Goal: Find specific page/section: Find specific page/section

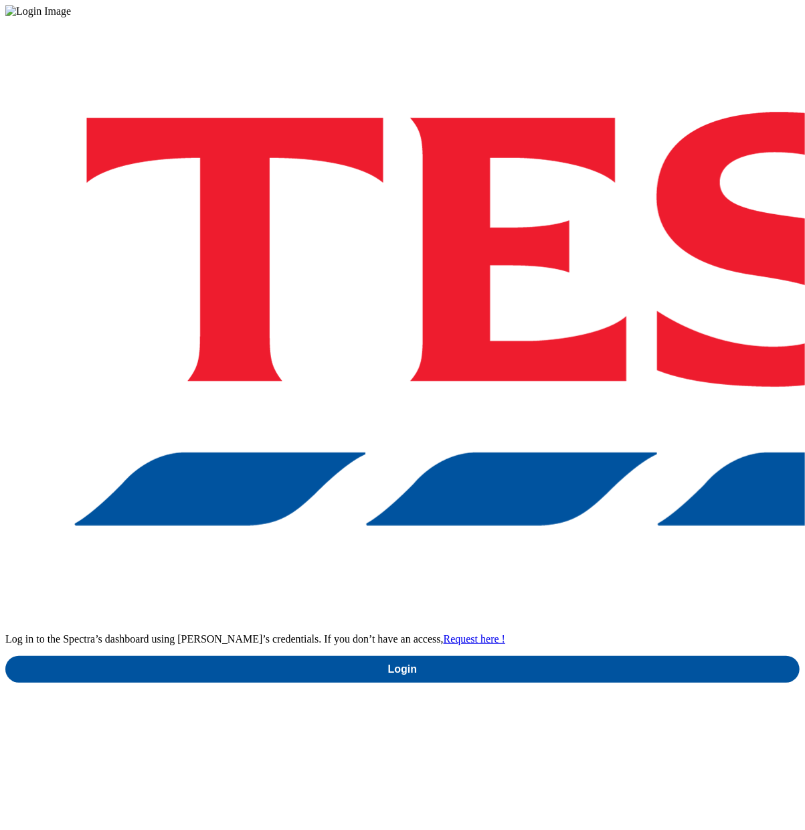
click at [586, 444] on div "Log in to the Spectra’s dashboard using [PERSON_NAME]’s credentials. If you don…" at bounding box center [402, 349] width 794 height 665
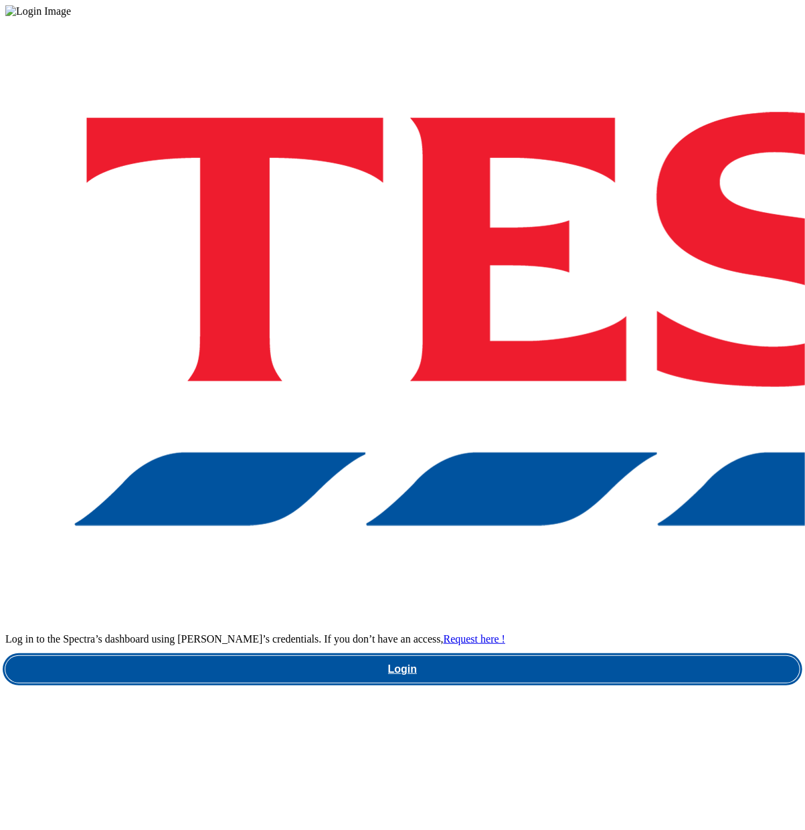
click at [606, 656] on link "Login" at bounding box center [402, 669] width 794 height 27
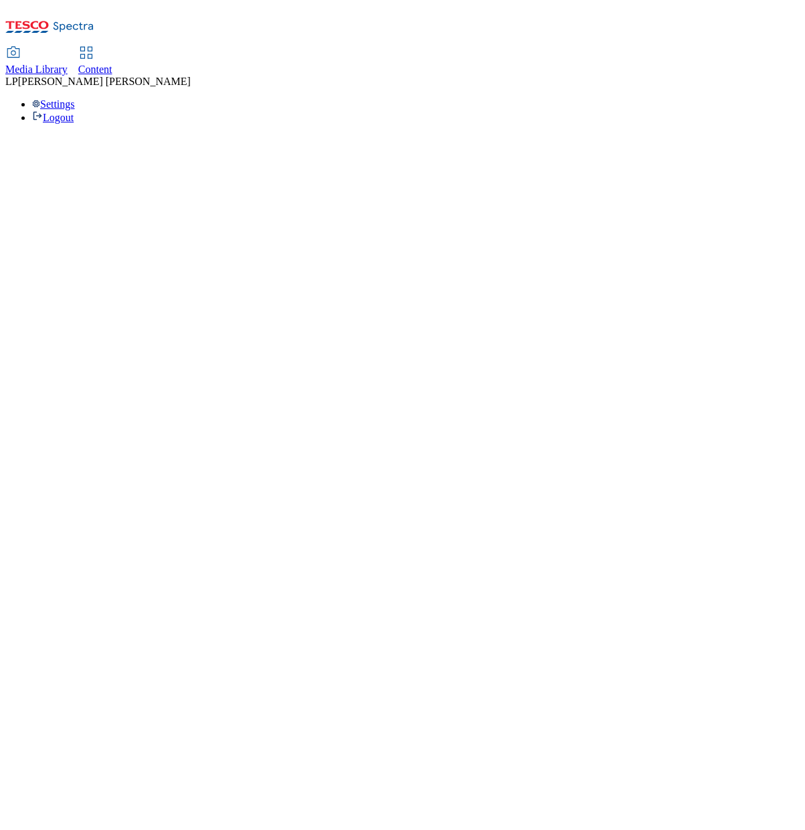
select select "flare-ghs-mktg"
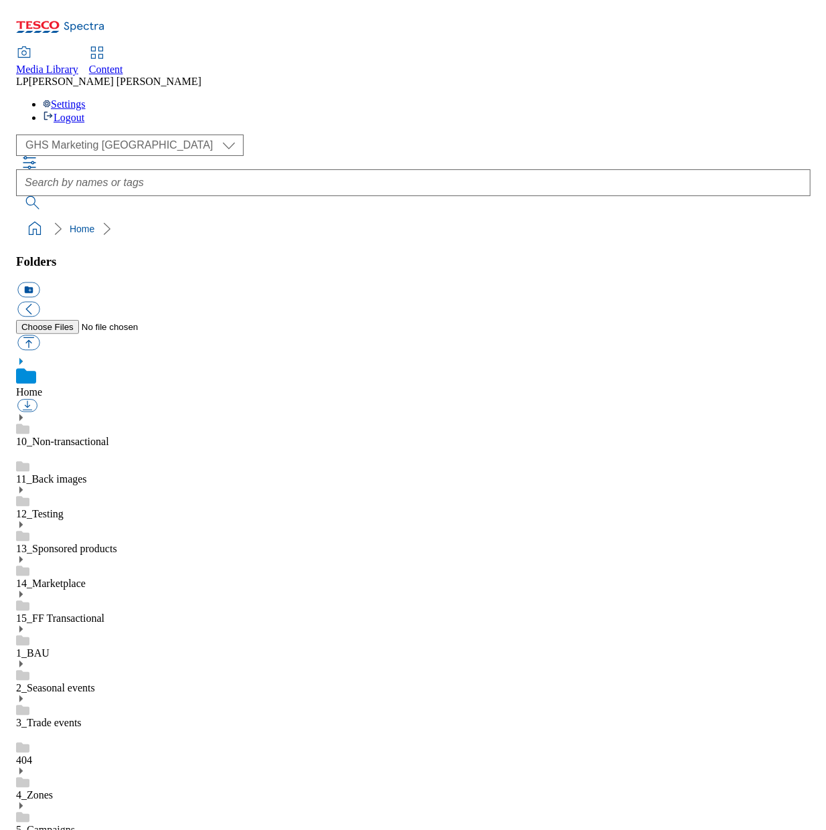
scroll to position [2, 0]
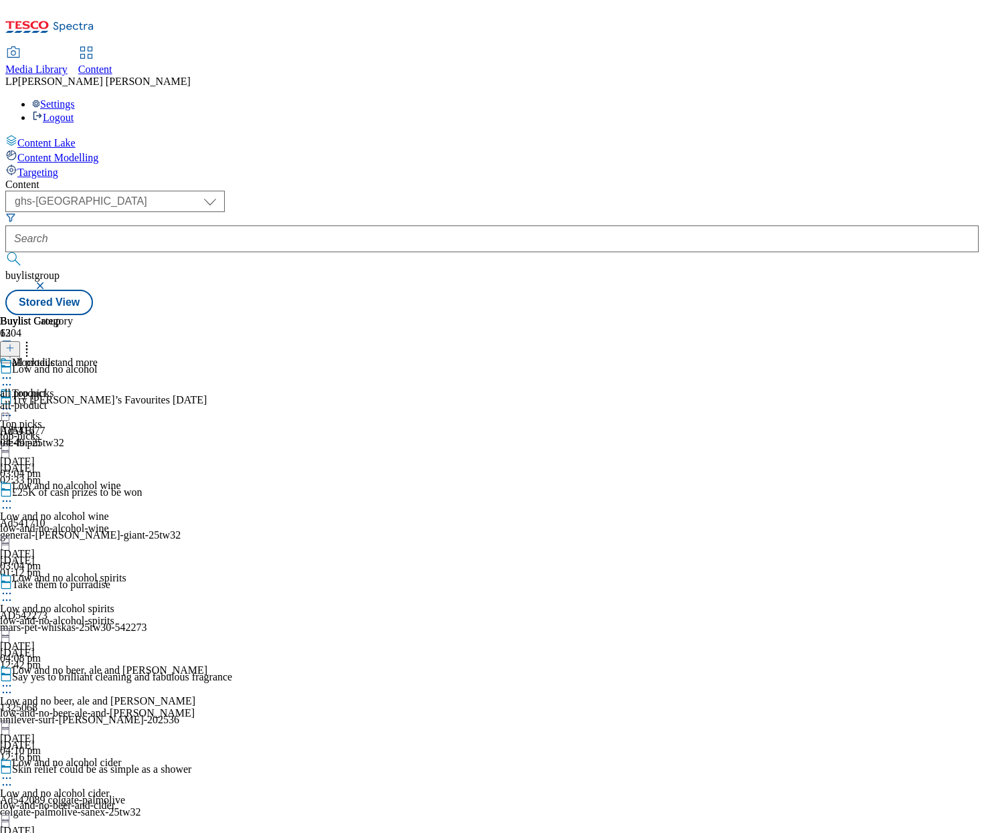
select select "ghs-[GEOGRAPHIC_DATA]"
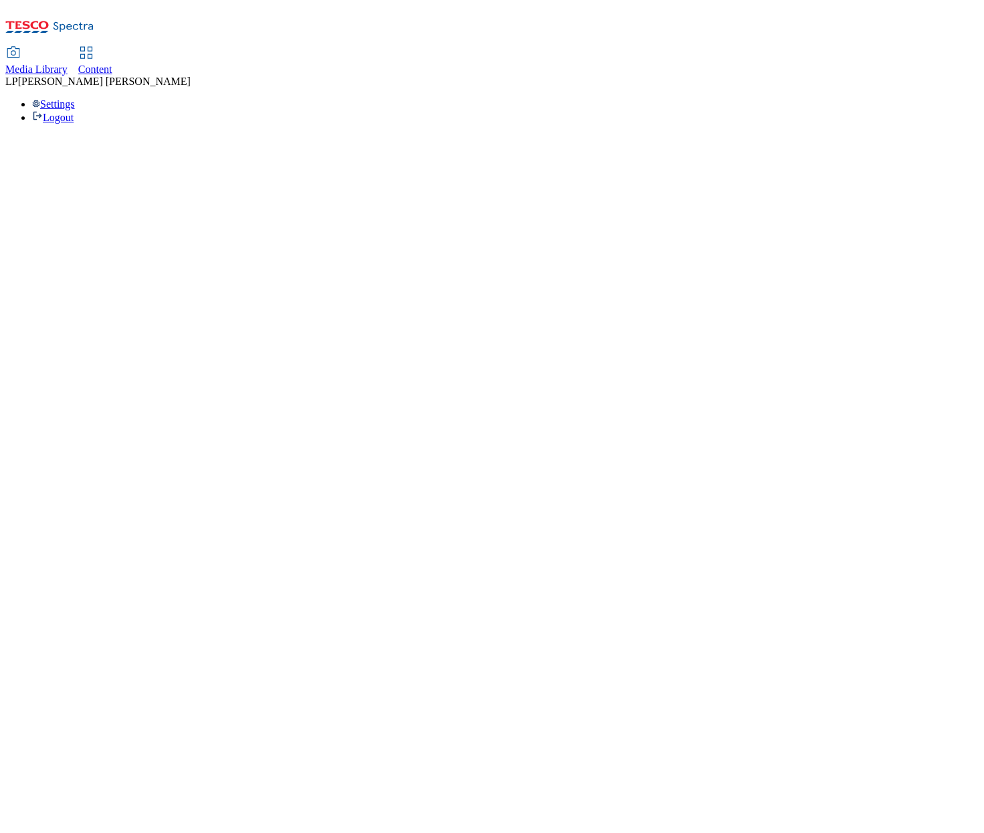
select select "ghs-[GEOGRAPHIC_DATA]"
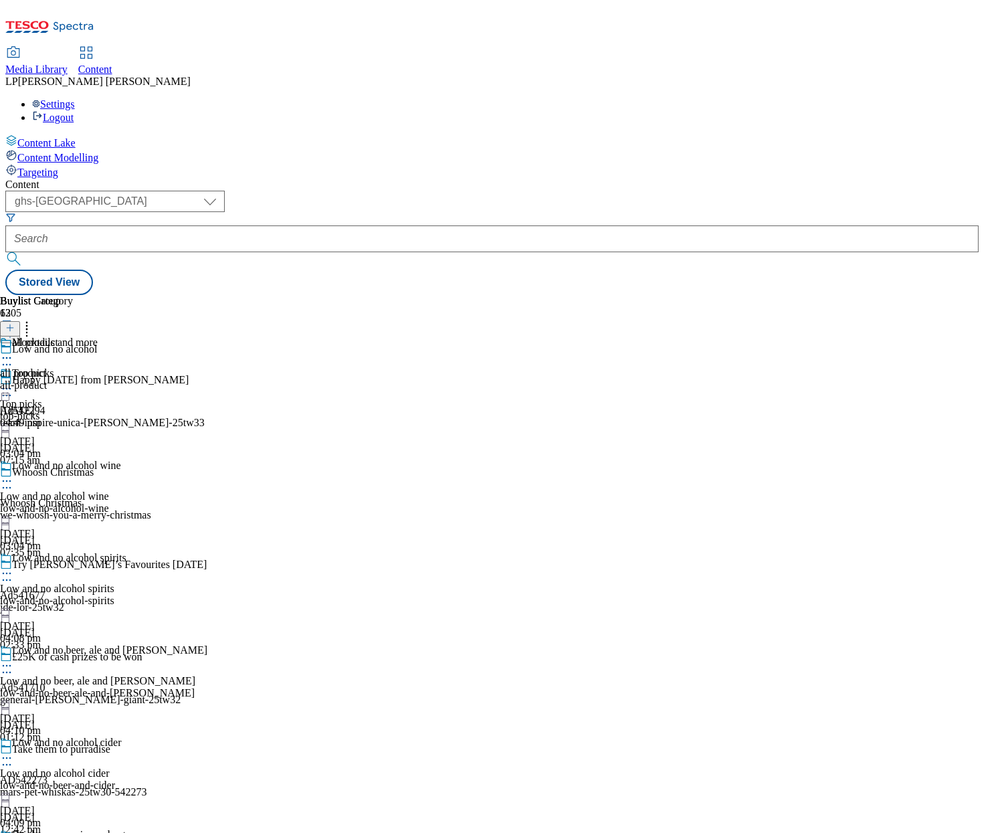
click at [207, 410] on div "top-picks" at bounding box center [103, 416] width 207 height 12
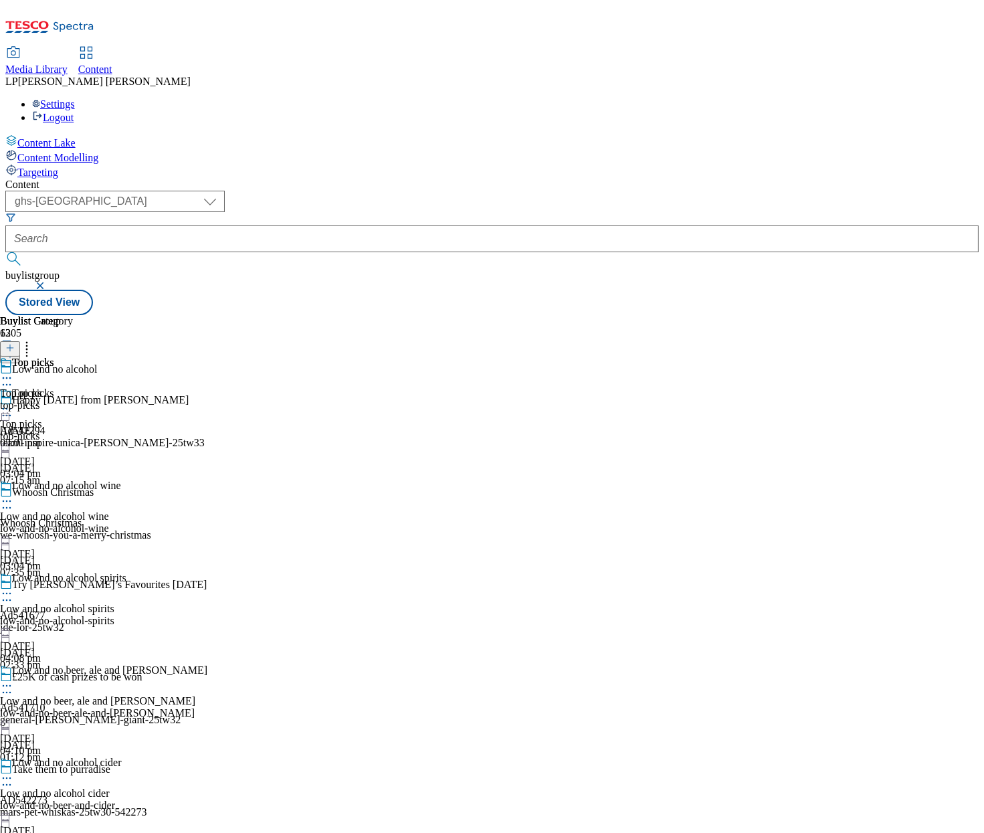
click at [13, 402] on icon at bounding box center [6, 408] width 13 height 13
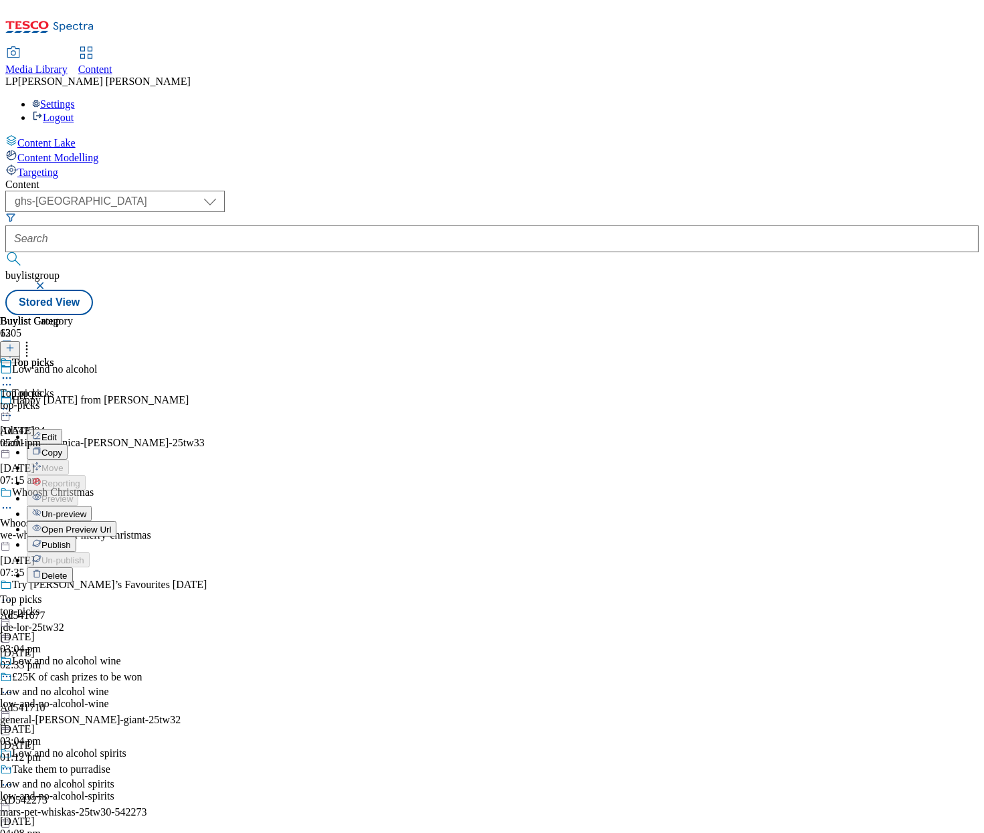
click at [111, 525] on span "Open Preview Url" at bounding box center [76, 530] width 70 height 10
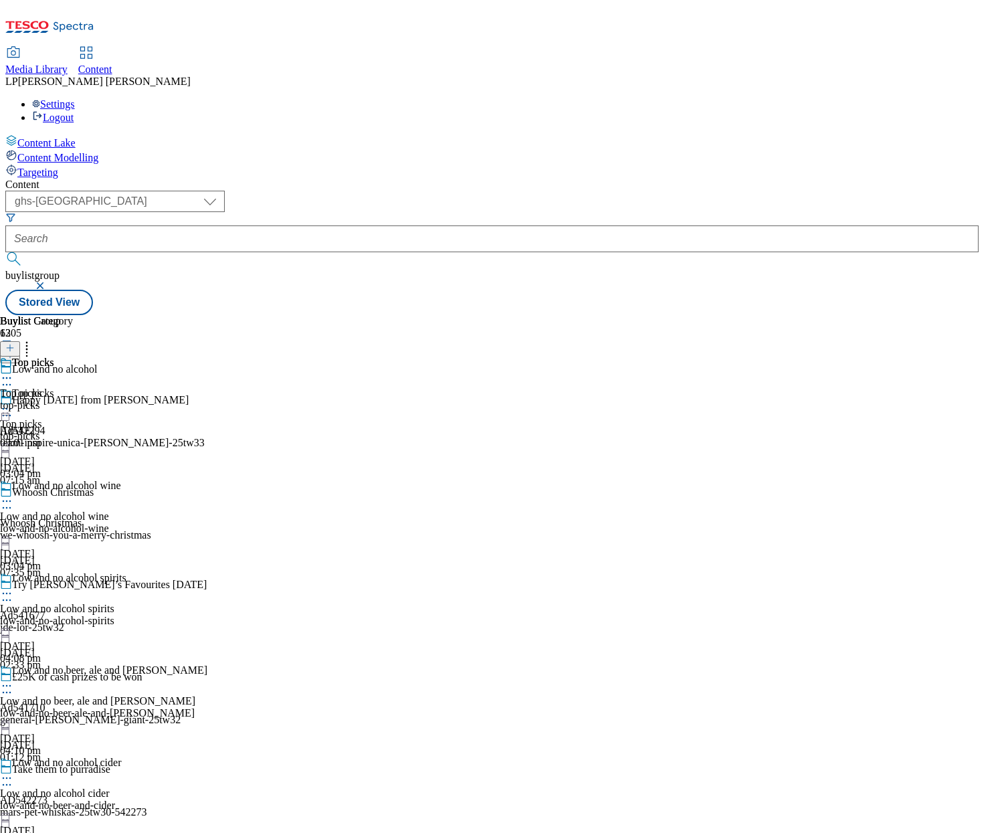
click at [68, 64] on span "Media Library" at bounding box center [36, 69] width 62 height 11
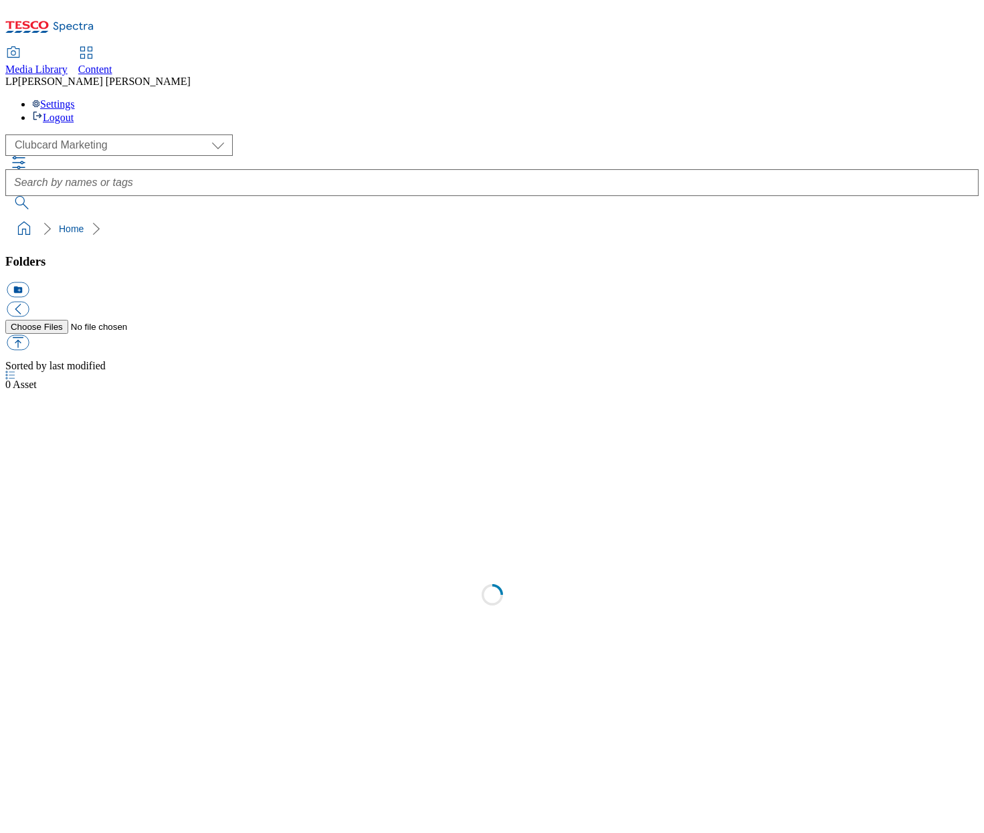
scroll to position [1, 0]
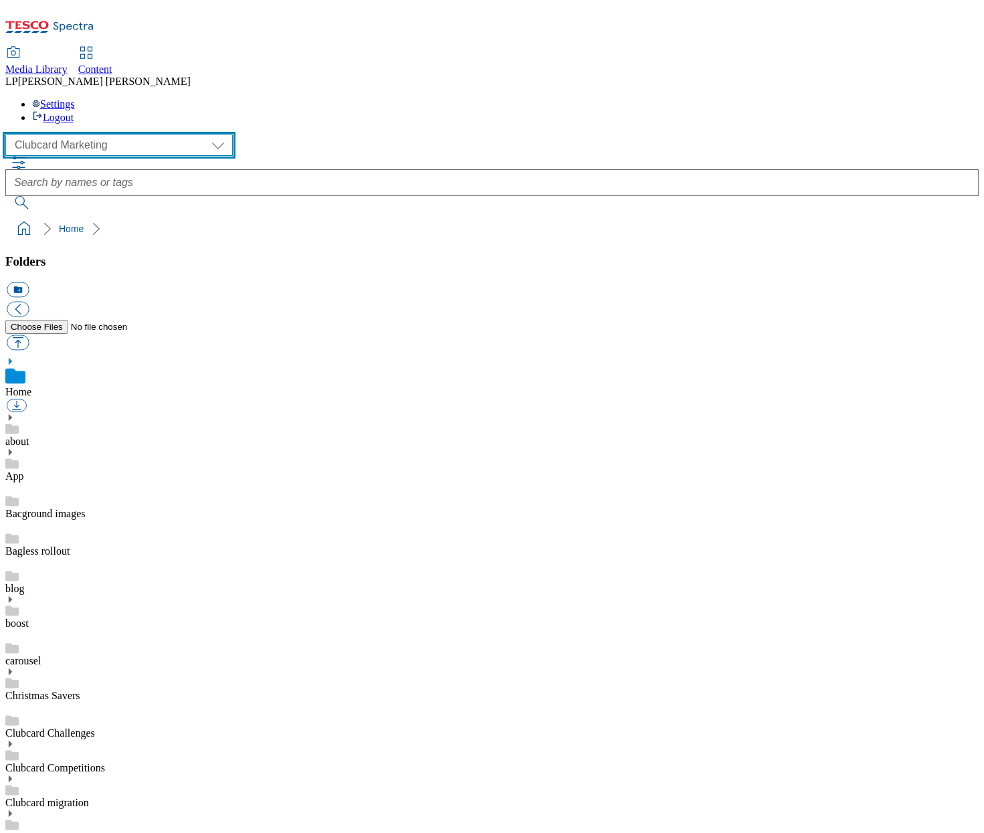
click at [67, 135] on select "Clubcard Marketing Demo Dotcom UK Emails GHS Marketing UK GHS Product UK GHS RO…" at bounding box center [119, 145] width 228 height 21
click at [9, 135] on select "Clubcard Marketing Demo Dotcom UK Emails GHS Marketing UK GHS Product UK GHS RO…" at bounding box center [119, 145] width 228 height 21
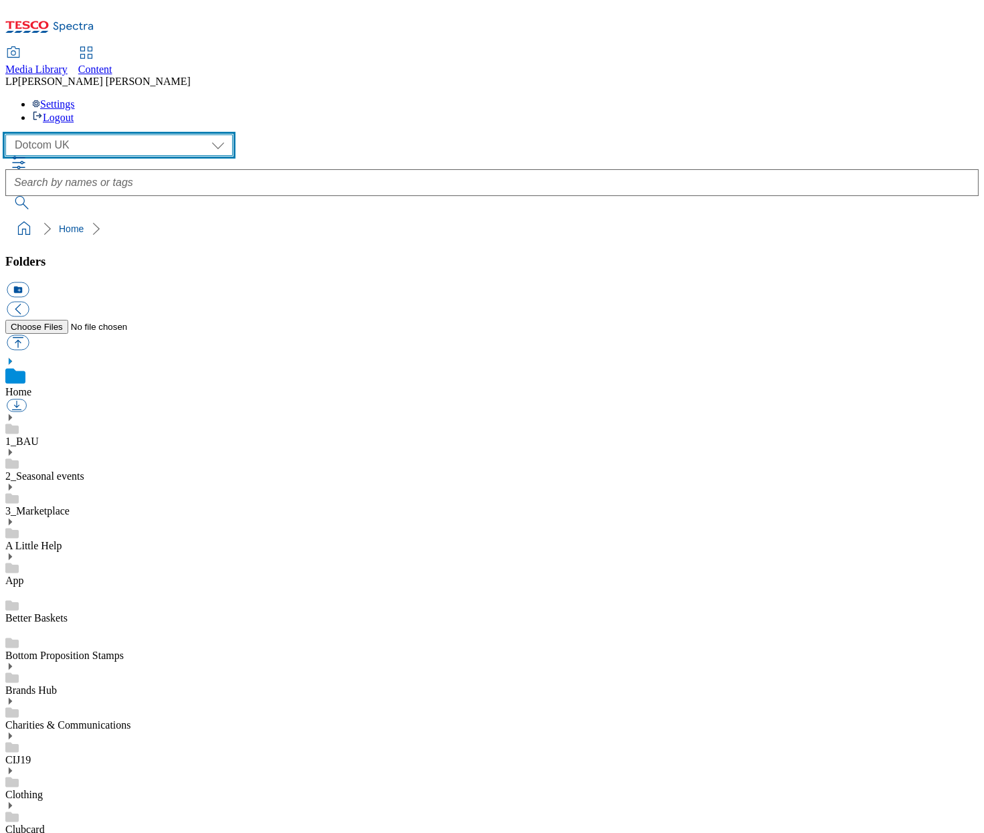
click at [91, 135] on select "Clubcard Marketing Demo Dotcom UK Emails GHS Marketing UK GHS Product UK GHS RO…" at bounding box center [119, 145] width 228 height 21
click at [19, 424] on use at bounding box center [11, 429] width 13 height 10
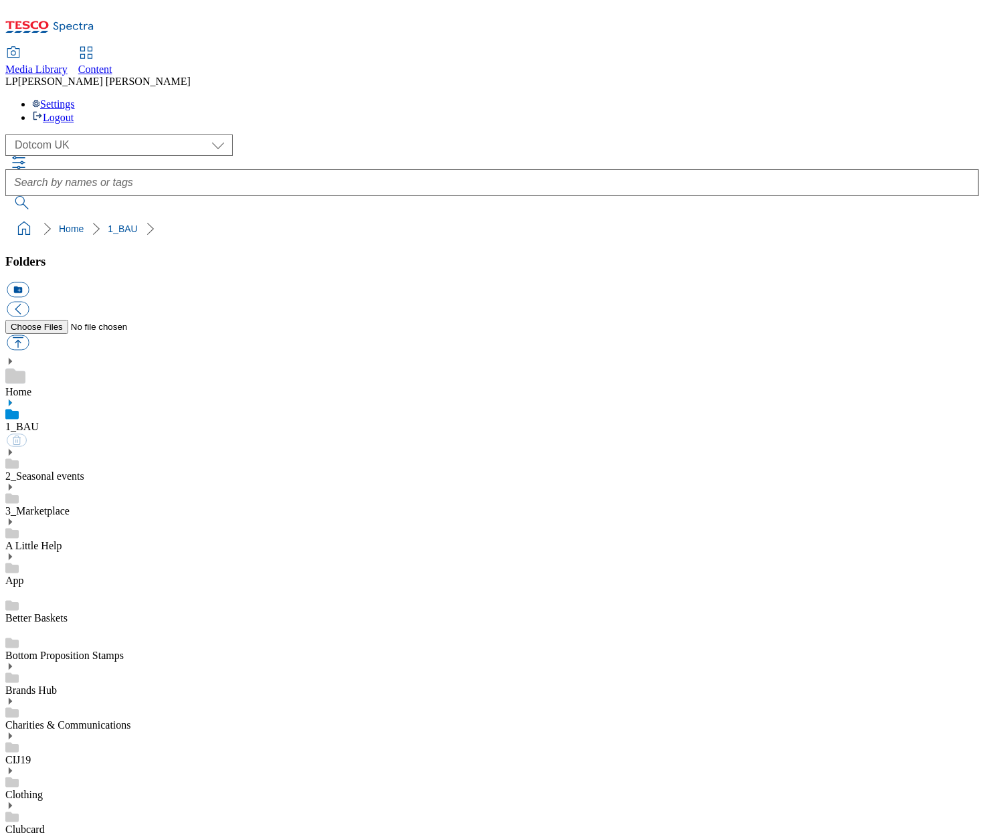
click at [12, 400] on use at bounding box center [10, 403] width 3 height 7
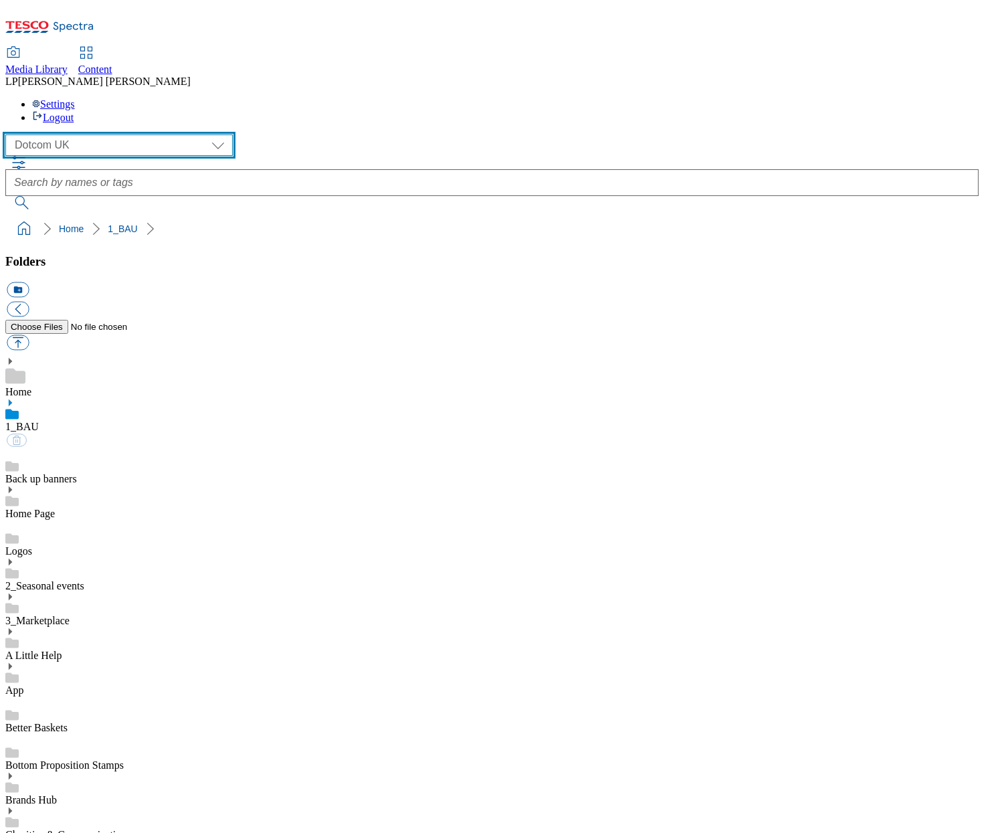
click at [60, 135] on select "Clubcard Marketing Demo Dotcom UK Emails GHS Marketing UK GHS Product UK GHS RO…" at bounding box center [119, 145] width 228 height 21
click at [9, 135] on select "Clubcard Marketing Demo Dotcom UK Emails GHS Marketing UK GHS Product UK GHS RO…" at bounding box center [119, 145] width 228 height 21
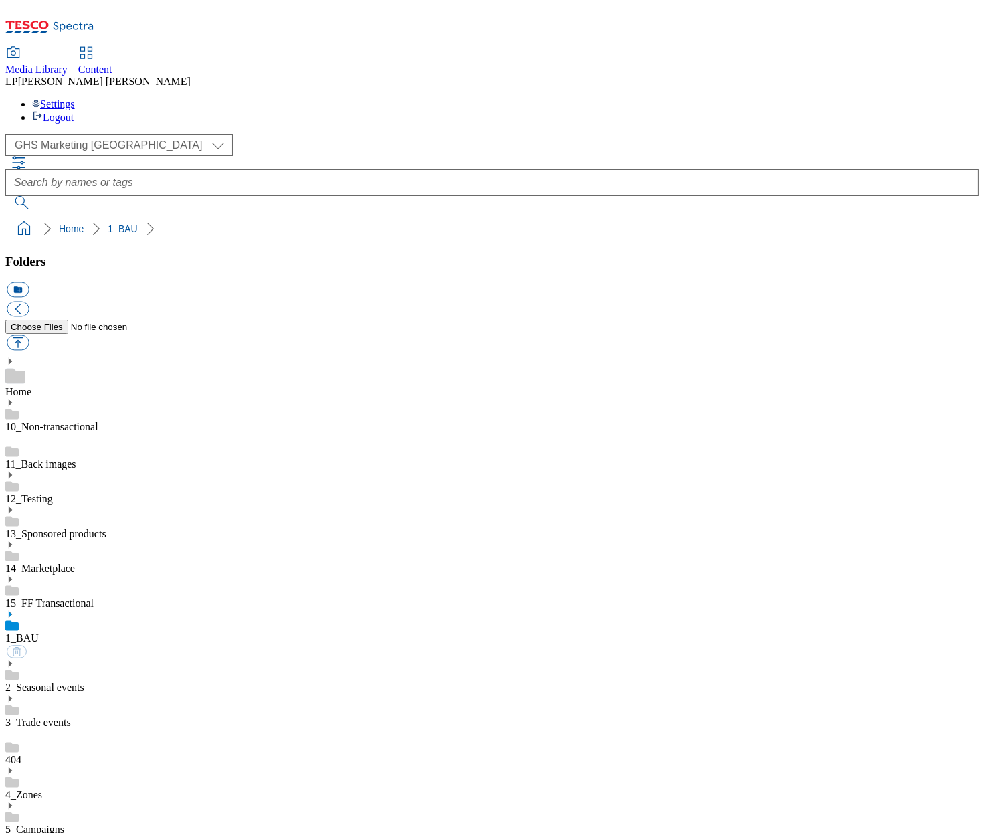
click at [15, 398] on icon at bounding box center [9, 402] width 9 height 9
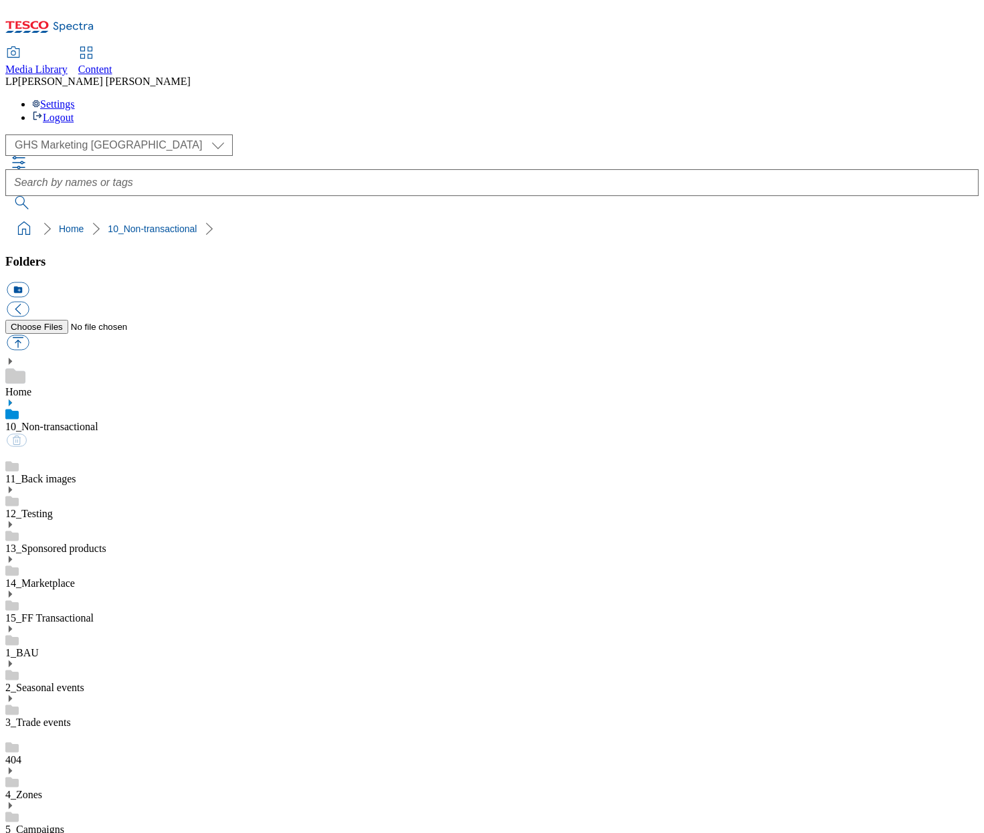
click at [15, 398] on icon at bounding box center [9, 402] width 9 height 9
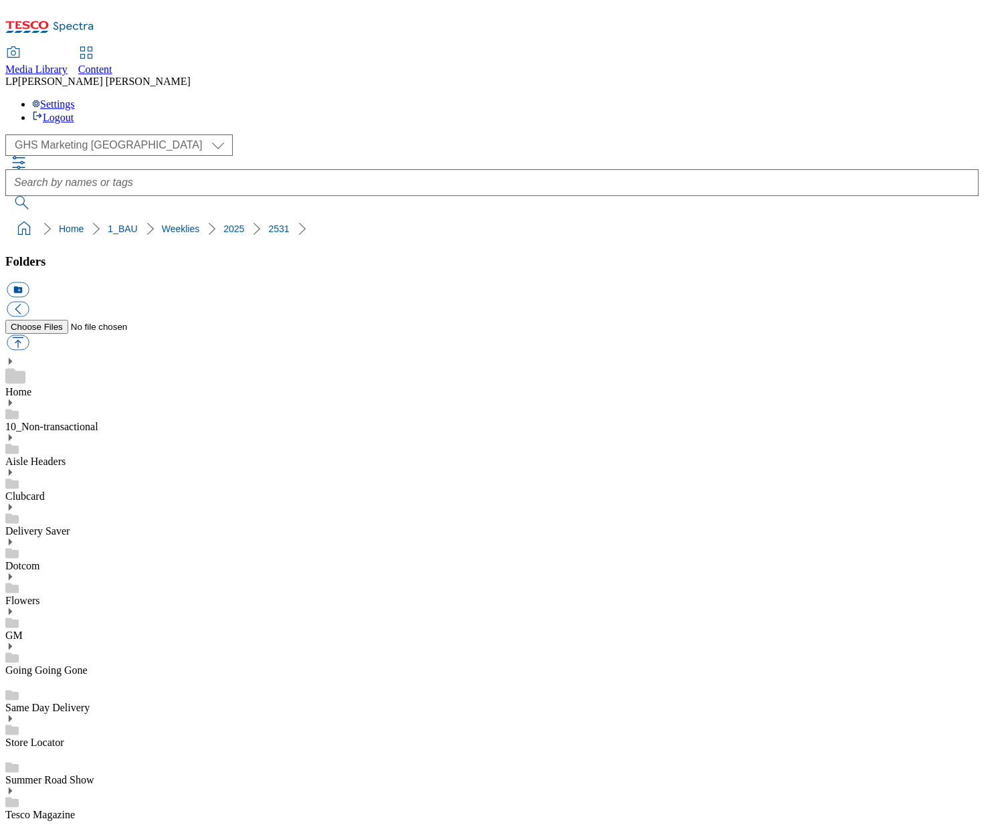
click at [102, 135] on select "Clubcard Marketing Demo Dotcom UK Emails GHS Marketing UK GHS Product UK GHS RO…" at bounding box center [119, 145] width 228 height 21
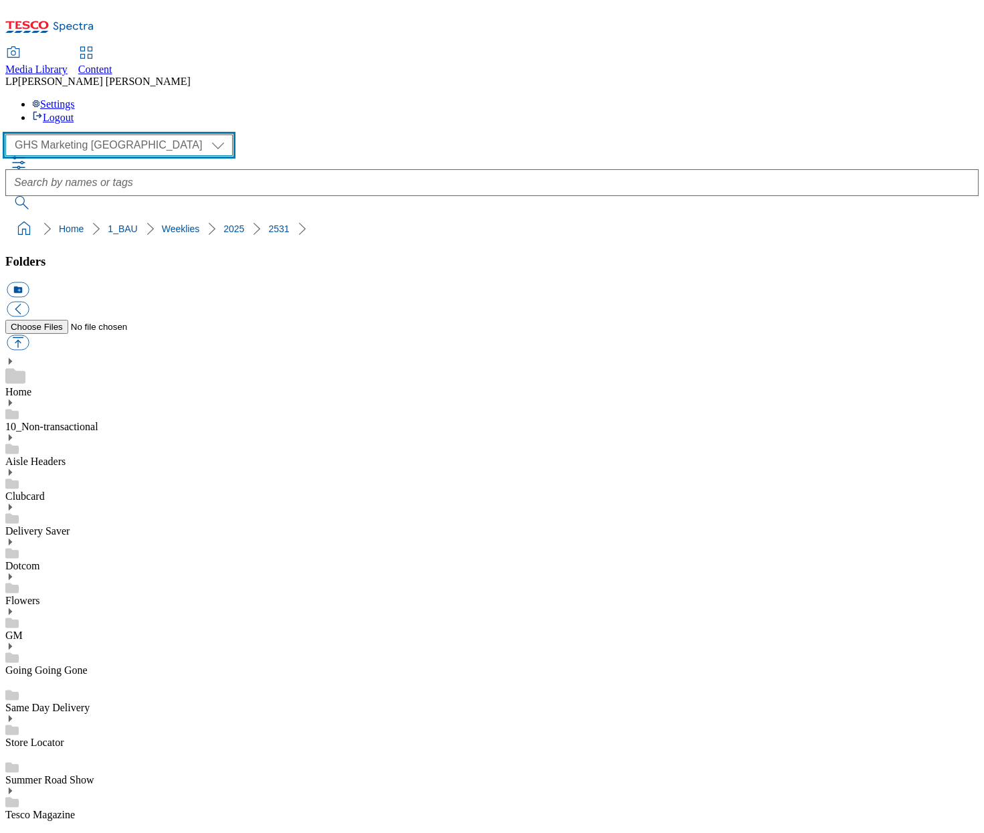
select select "flare-ghs-roi"
click at [9, 135] on select "Clubcard Marketing Demo Dotcom UK Emails GHS Marketing UK GHS Product UK GHS RO…" at bounding box center [119, 145] width 228 height 21
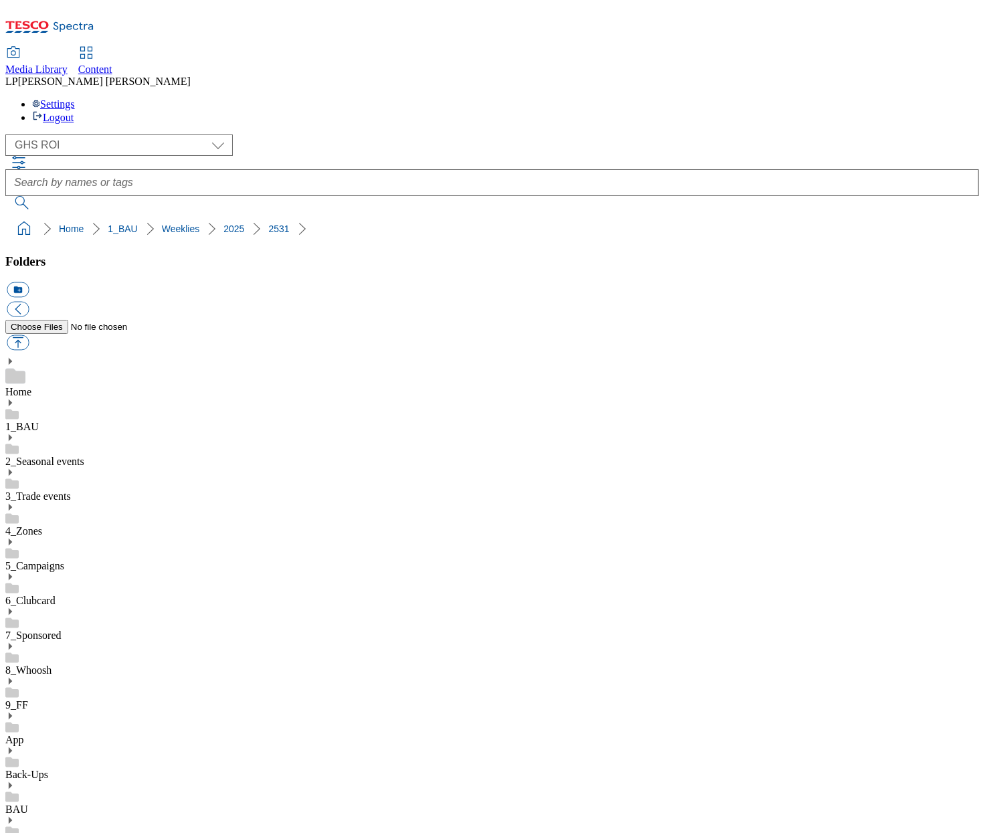
click at [12, 400] on use at bounding box center [10, 403] width 3 height 7
click at [12, 539] on use at bounding box center [10, 542] width 3 height 7
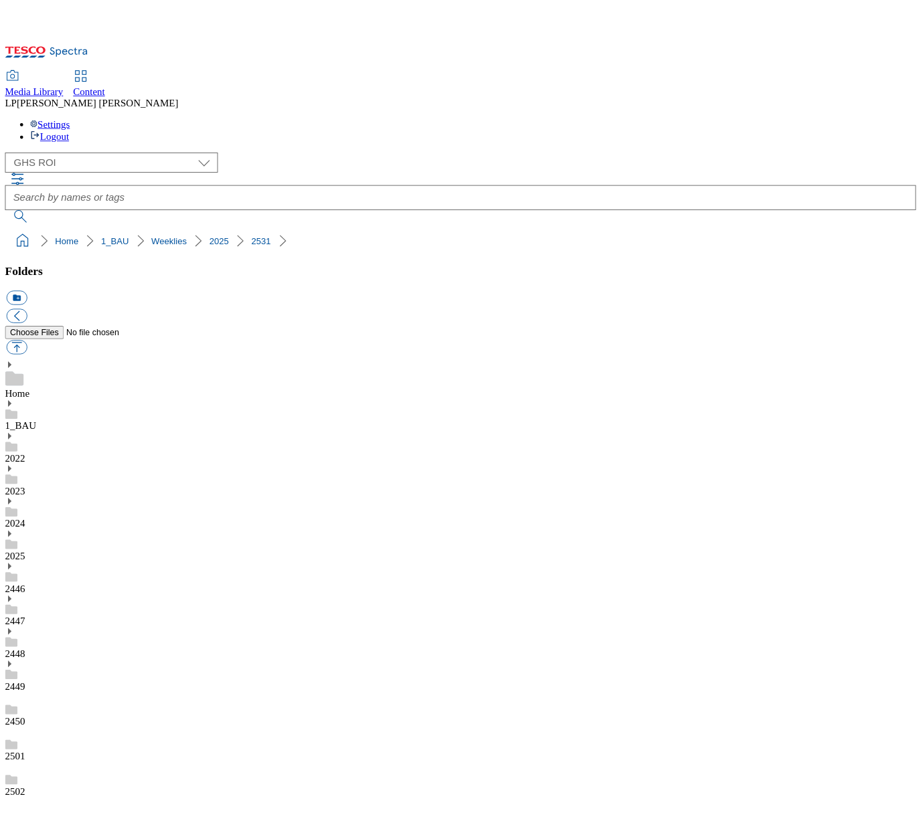
scroll to position [560, 0]
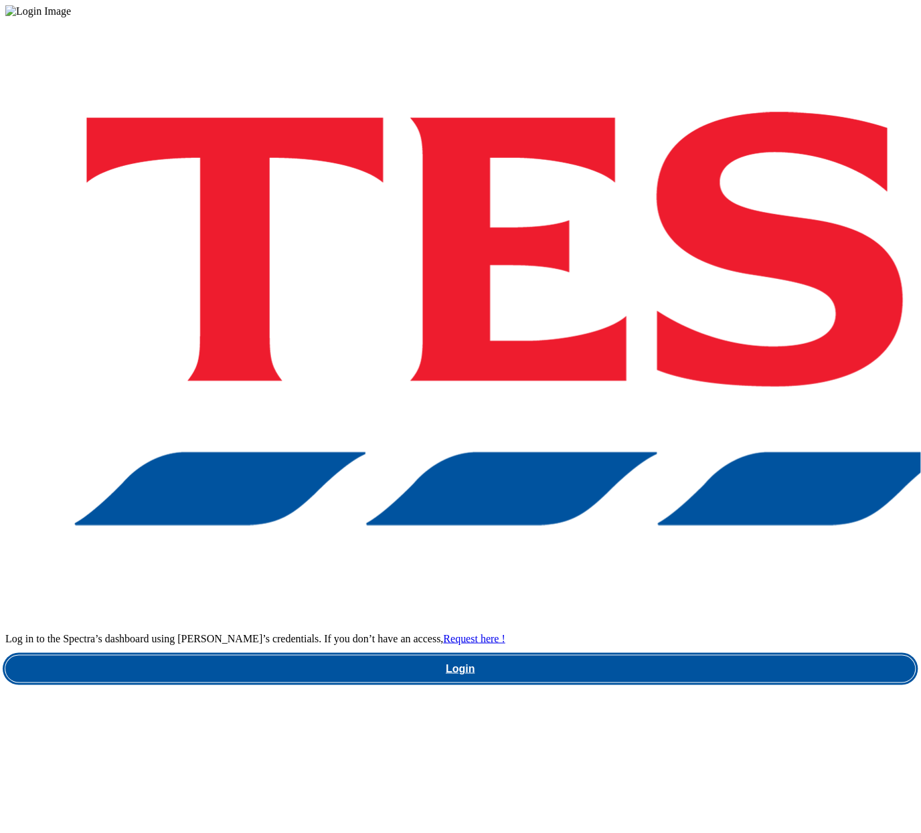
click at [571, 656] on link "Login" at bounding box center [460, 669] width 910 height 27
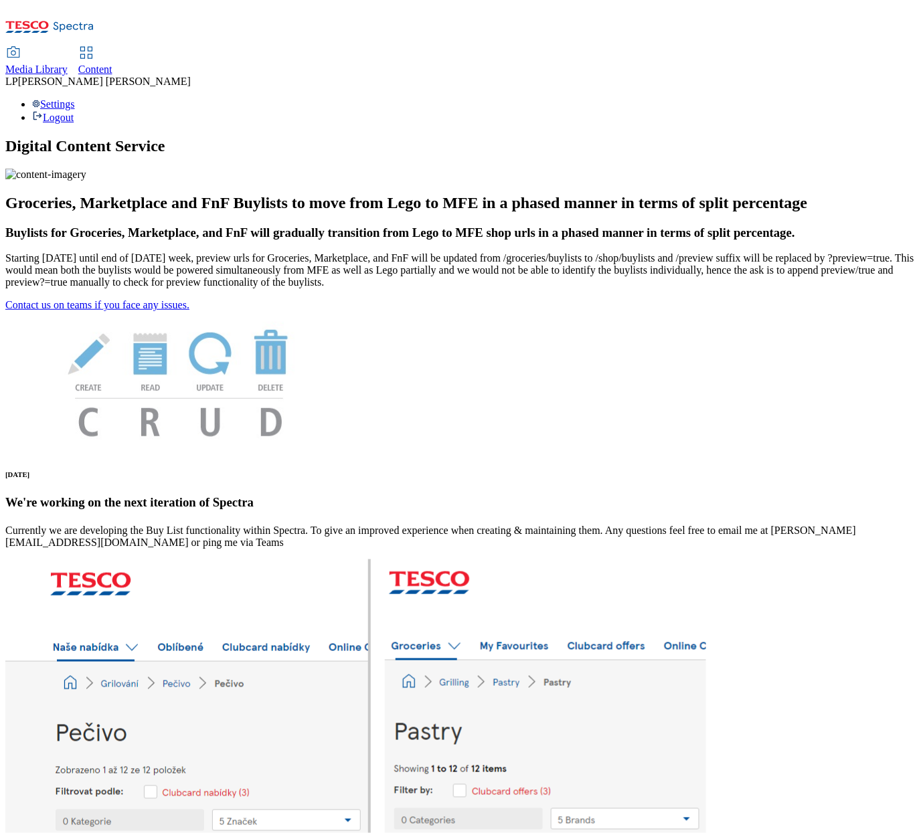
click at [112, 64] on span "Content" at bounding box center [95, 69] width 34 height 11
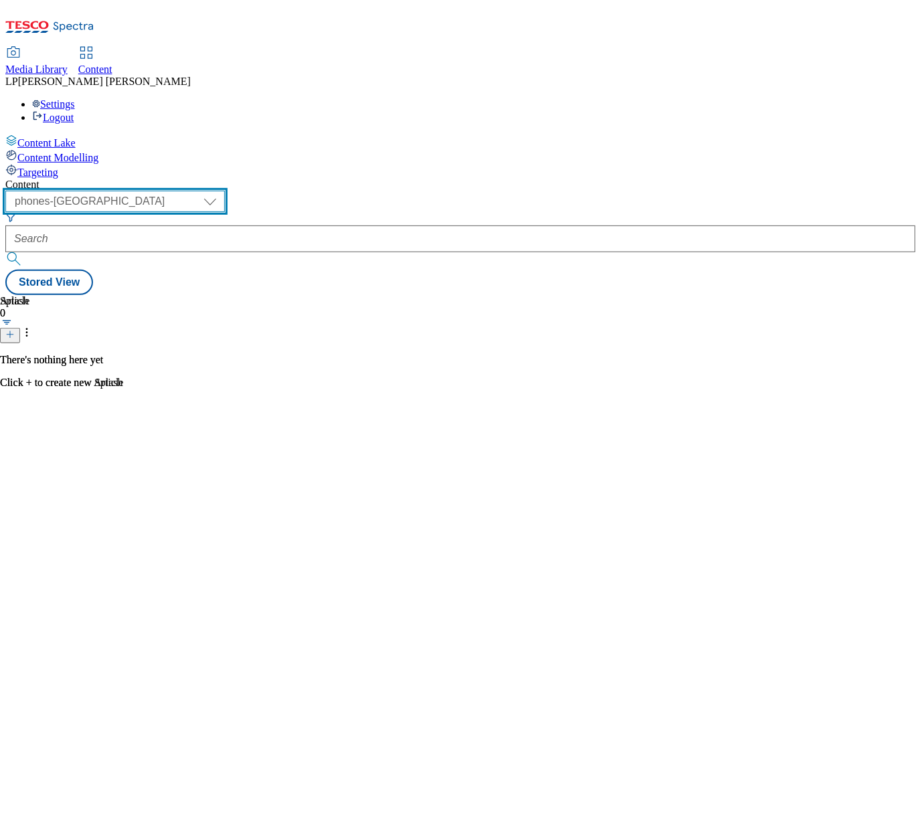
click at [225, 191] on select "dotcom-cz dotcom-hu dotcom-sk fnf-uk ghs-roi ghs-uk group-comms ighs-cz ighs-hu…" at bounding box center [115, 201] width 220 height 21
select select "ghs-uk"
click at [174, 191] on select "dotcom-cz dotcom-hu dotcom-sk fnf-uk ghs-roi ghs-uk group-comms ighs-cz ighs-hu…" at bounding box center [115, 201] width 220 height 21
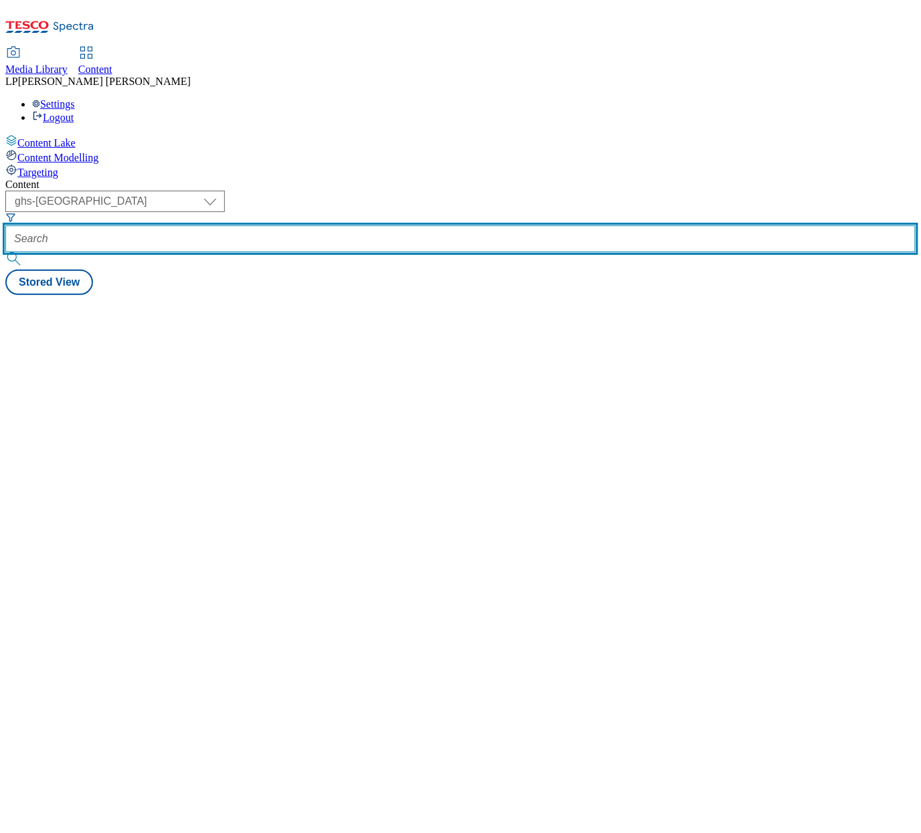
click at [388, 226] on input "text" at bounding box center [460, 239] width 910 height 27
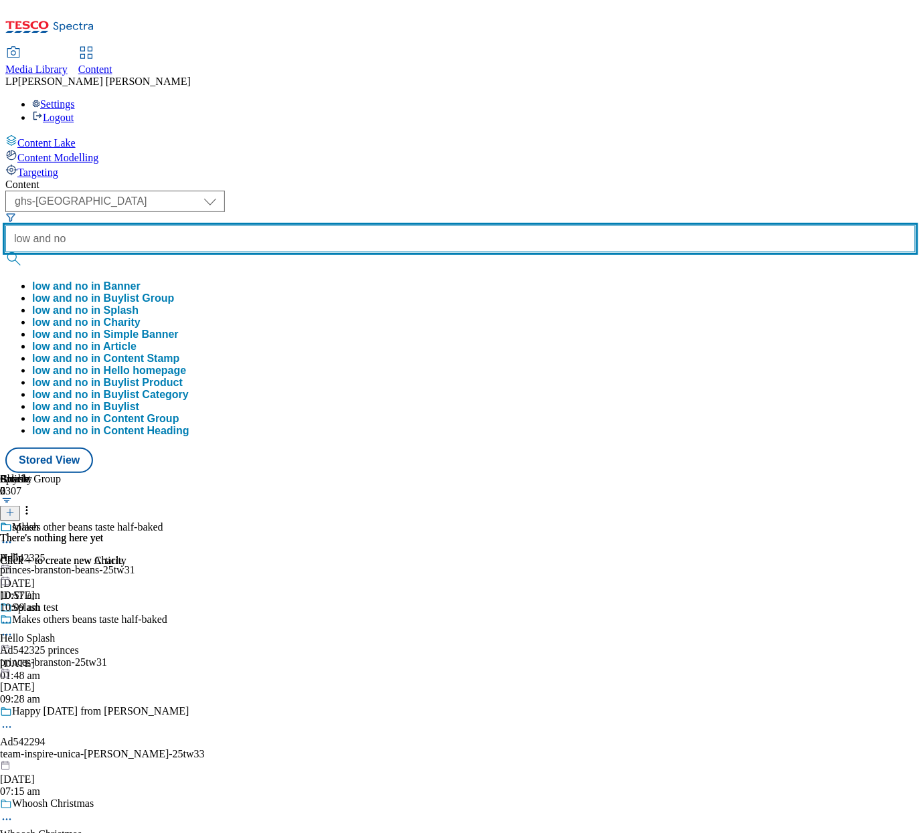
type input "low and no"
click at [5, 252] on button "submit" at bounding box center [14, 258] width 19 height 13
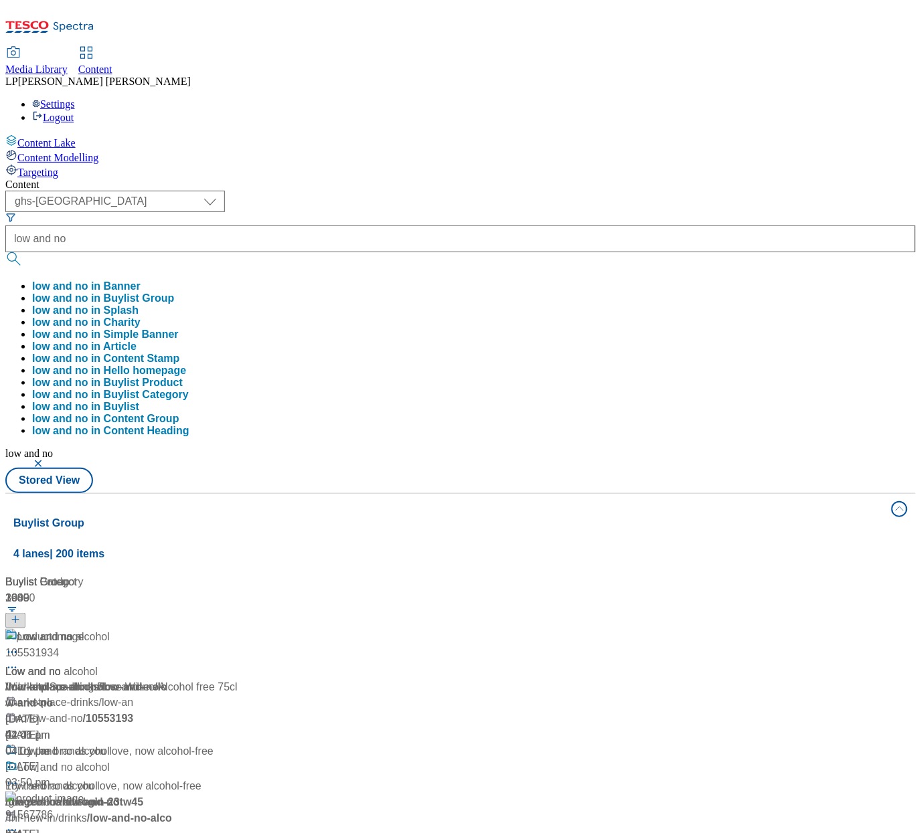
click at [403, 179] on div "Content" at bounding box center [460, 185] width 910 height 12
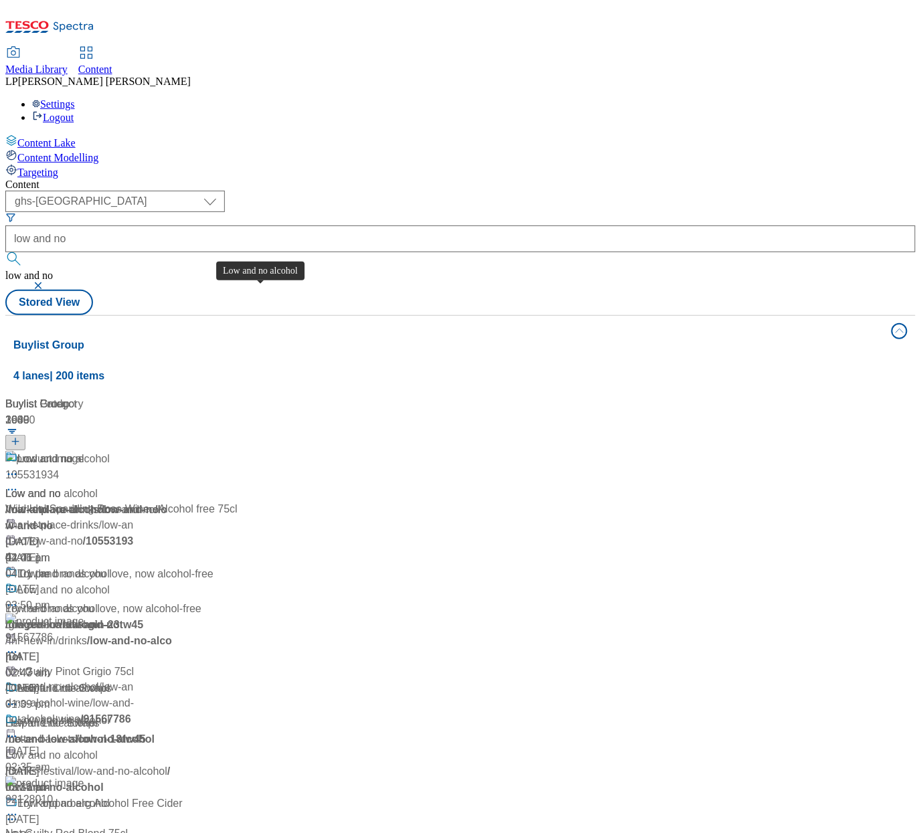
click at [98, 486] on span "Low and no alcohol" at bounding box center [51, 494] width 92 height 16
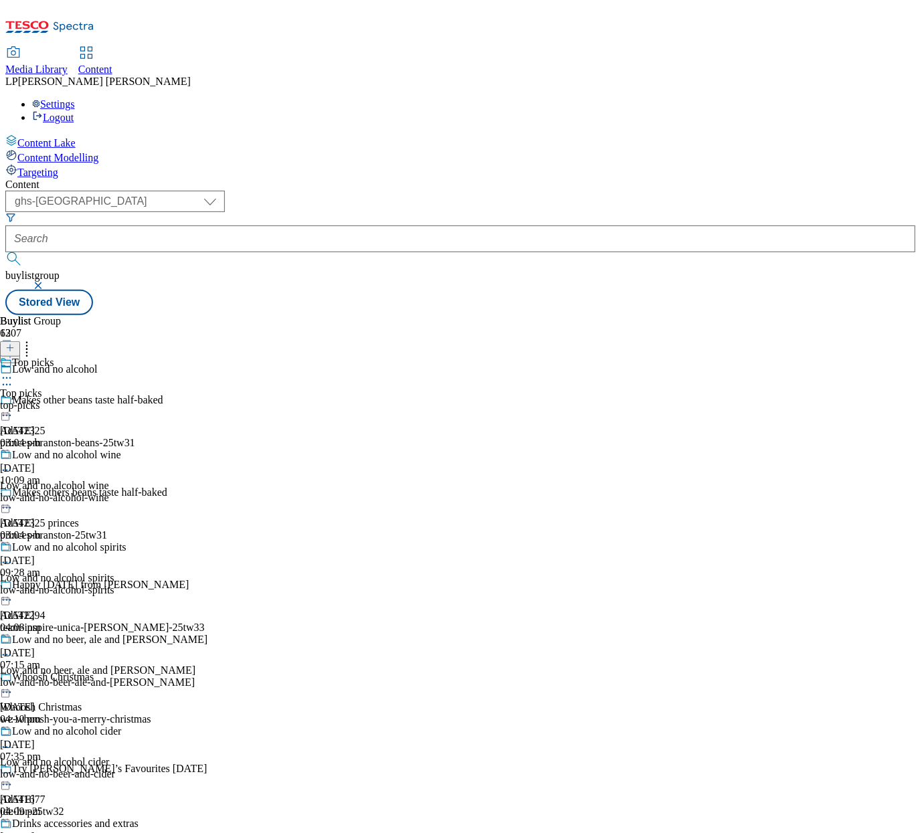
click at [207, 357] on div "Top picks Top picks top-picks 19 Sept 2025 03:04 pm" at bounding box center [103, 403] width 207 height 92
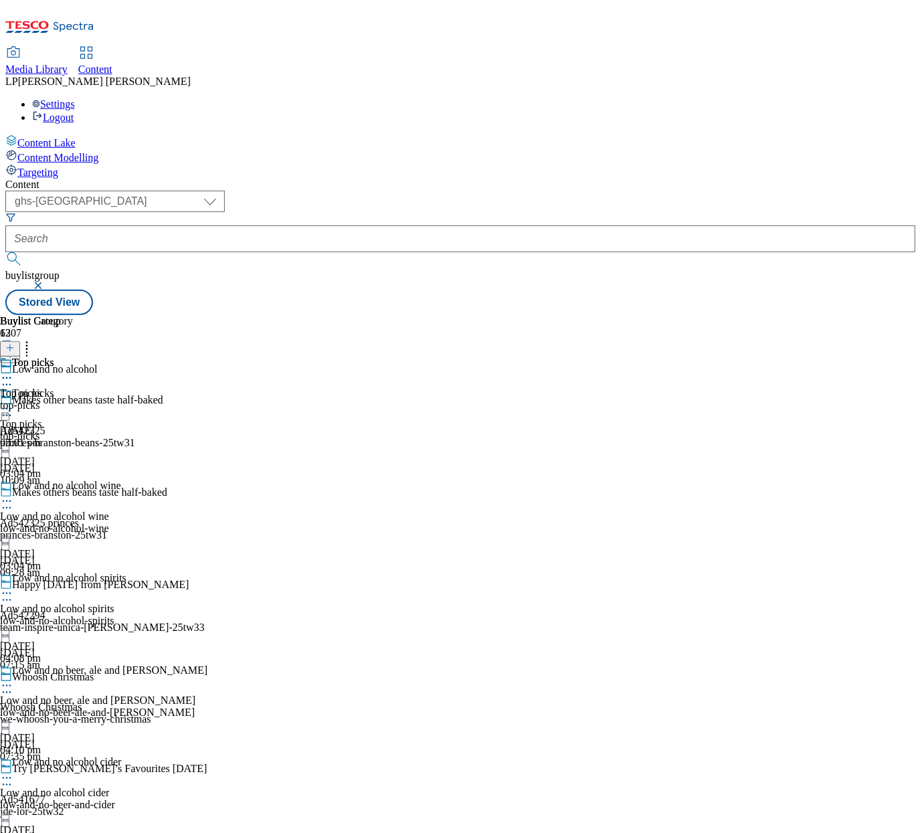
scroll to position [98, 0]
click at [207, 707] on div "low-and-no-beer-ale-and-stout" at bounding box center [103, 713] width 207 height 12
click at [13, 679] on icon at bounding box center [6, 685] width 13 height 13
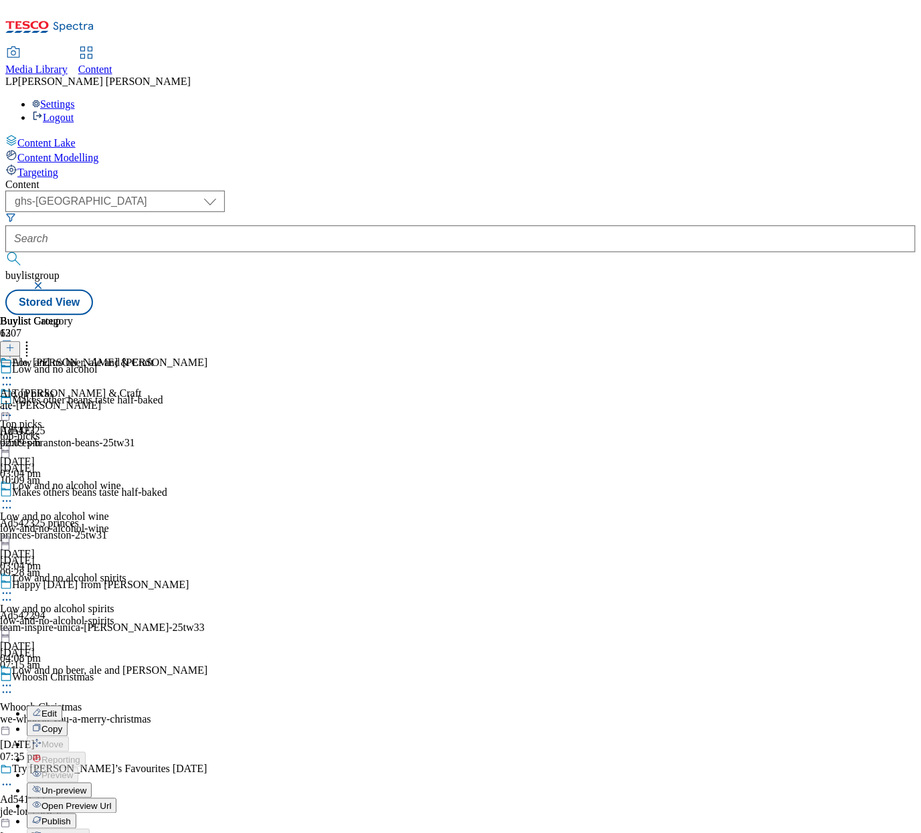
scroll to position [333, 0]
click at [111, 802] on span "Open Preview Url" at bounding box center [76, 807] width 70 height 10
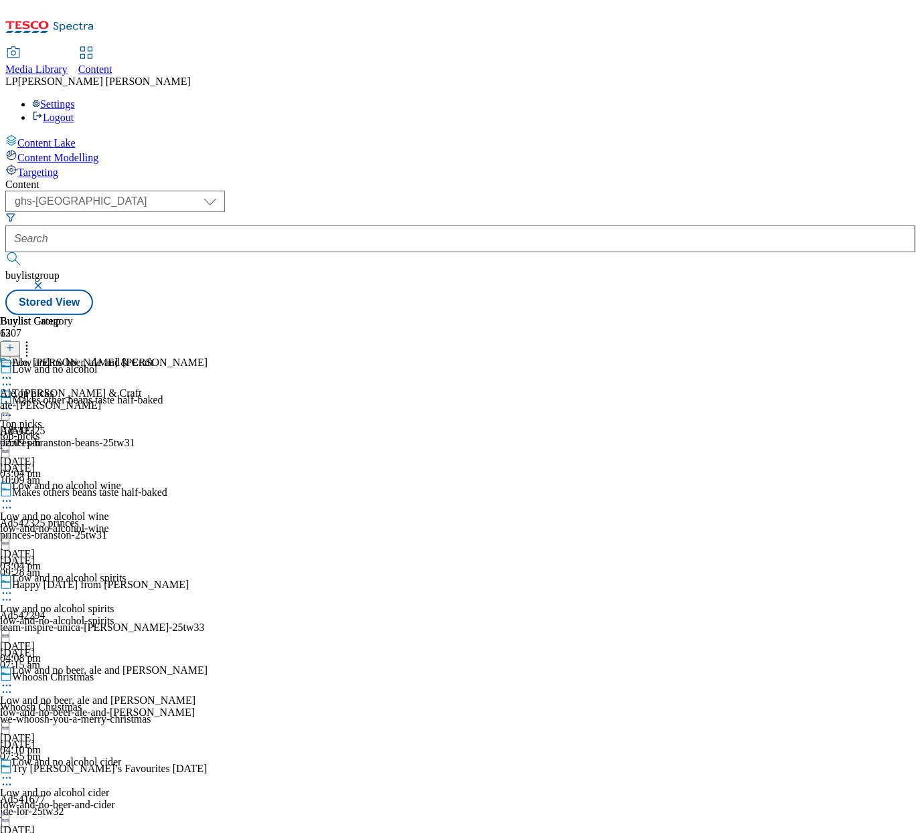
click at [68, 64] on span "Media Library" at bounding box center [36, 69] width 62 height 11
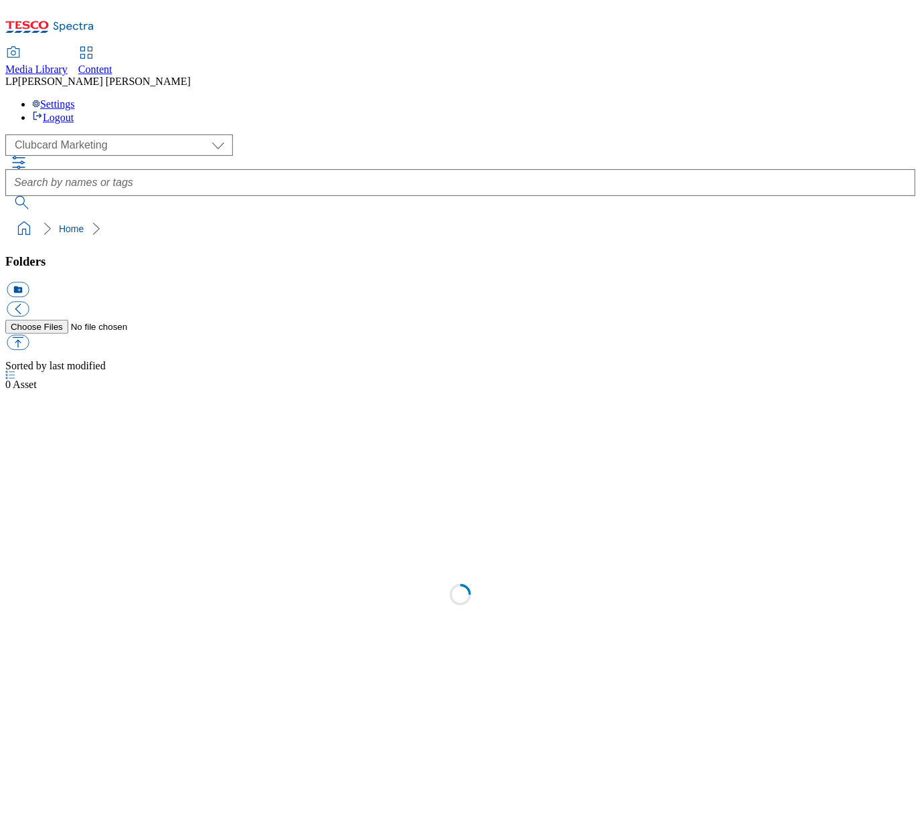
scroll to position [1, 0]
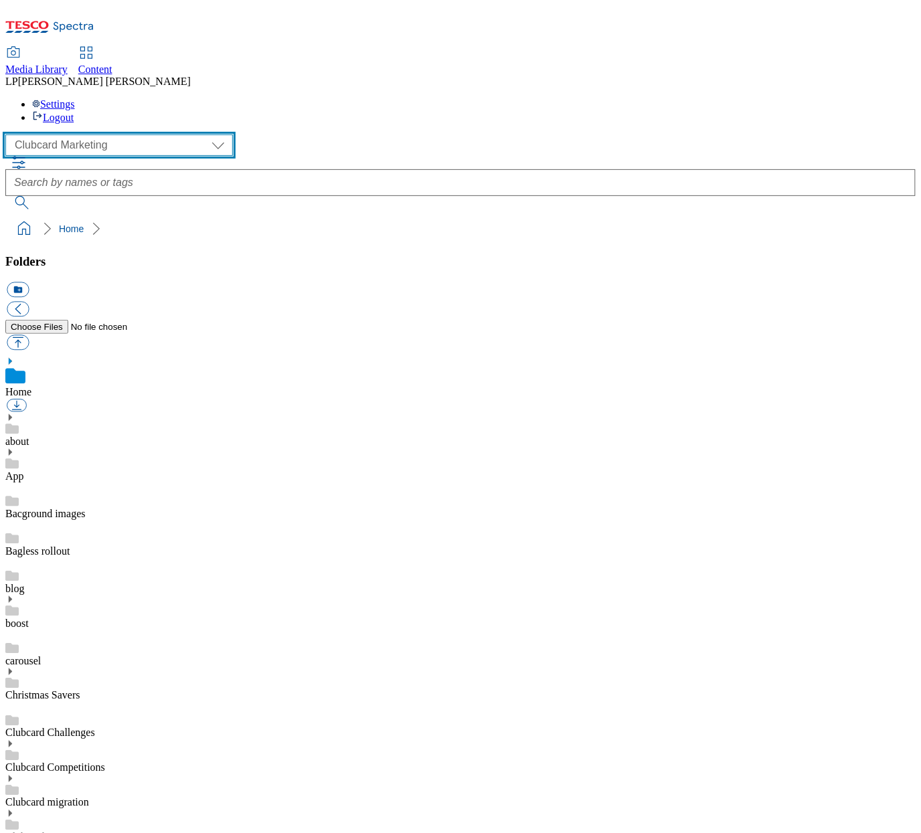
click at [92, 135] on select "Clubcard Marketing Demo Dotcom UK Emails GHS Marketing UK GHS Product UK GHS RO…" at bounding box center [119, 145] width 228 height 21
select select "flare-ghs-roi"
click at [9, 135] on select "Clubcard Marketing Demo Dotcom UK Emails GHS Marketing UK GHS Product UK GHS RO…" at bounding box center [119, 145] width 228 height 21
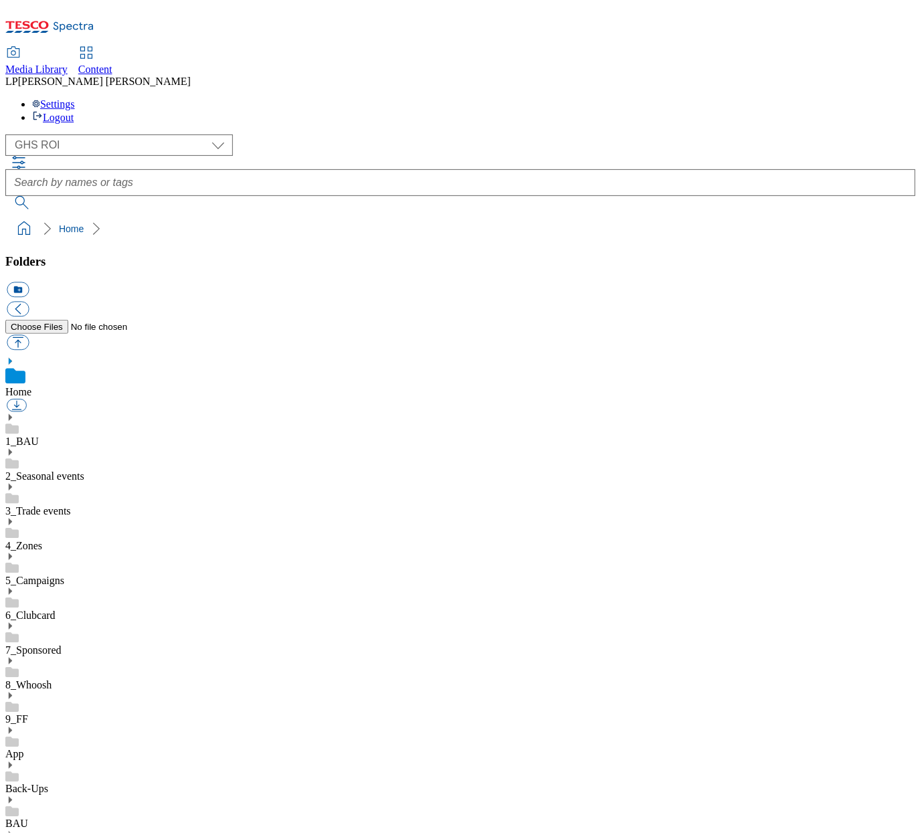
click at [12, 414] on use at bounding box center [10, 417] width 3 height 7
click at [15, 552] on icon at bounding box center [9, 556] width 9 height 9
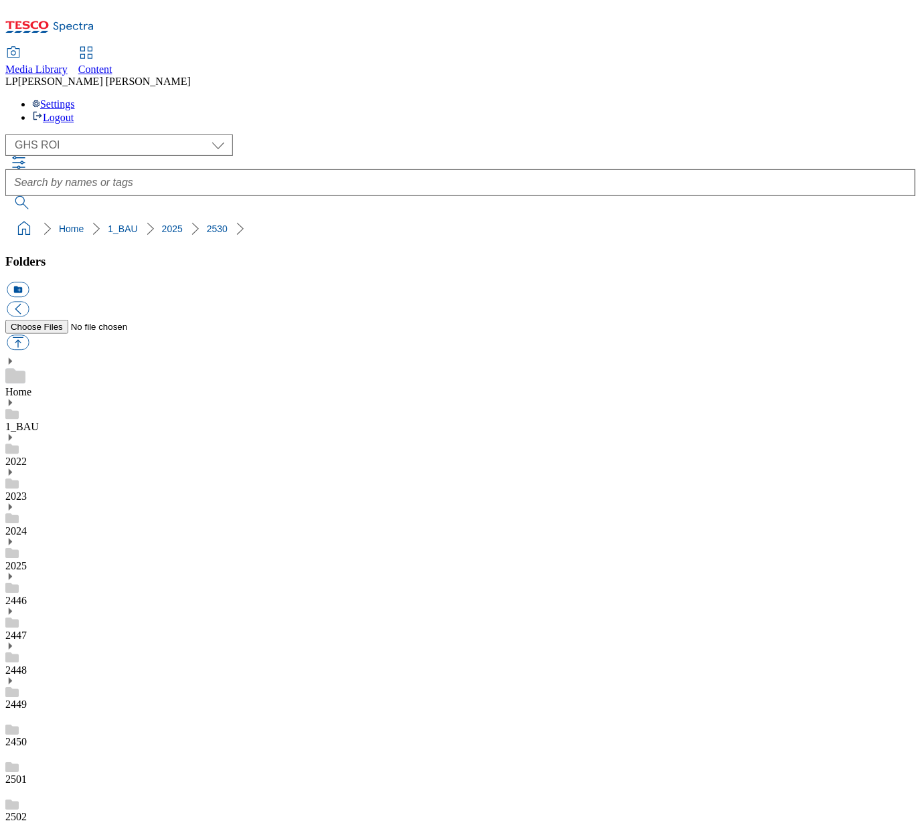
click at [15, 537] on icon at bounding box center [9, 541] width 9 height 9
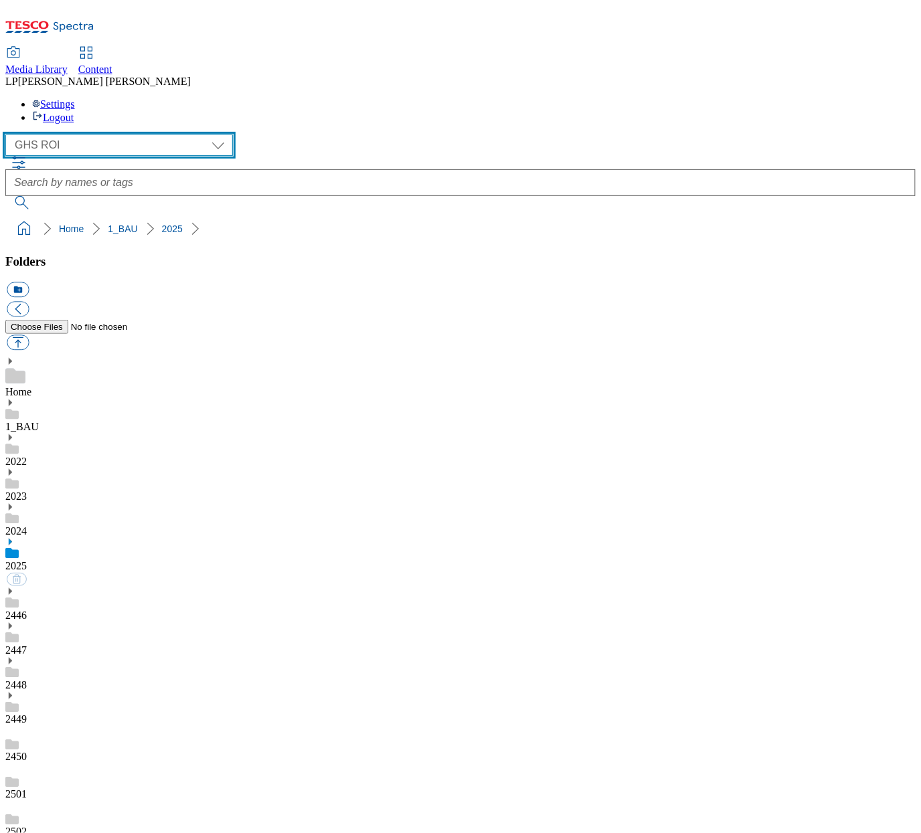
click at [80, 135] on select "Clubcard Marketing Demo Dotcom UK Emails GHS Marketing UK GHS Product UK GHS RO…" at bounding box center [119, 145] width 228 height 21
click at [9, 135] on select "Clubcard Marketing Demo Dotcom UK Emails GHS Marketing UK GHS Product UK GHS RO…" at bounding box center [119, 145] width 228 height 21
